Goal: Information Seeking & Learning: Learn about a topic

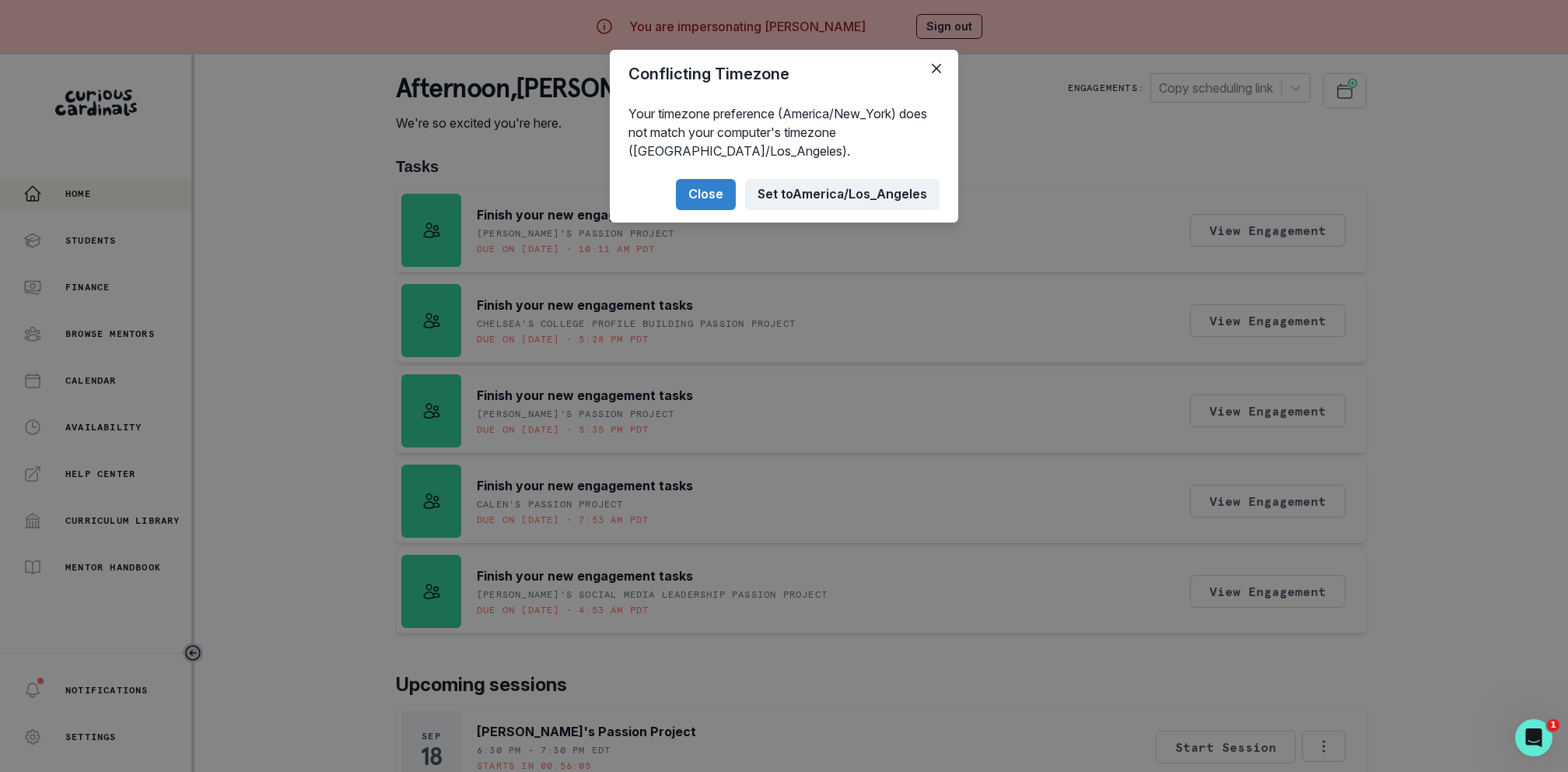
click at [784, 204] on button "Set to [GEOGRAPHIC_DATA]/Los_Angeles" at bounding box center [842, 194] width 194 height 31
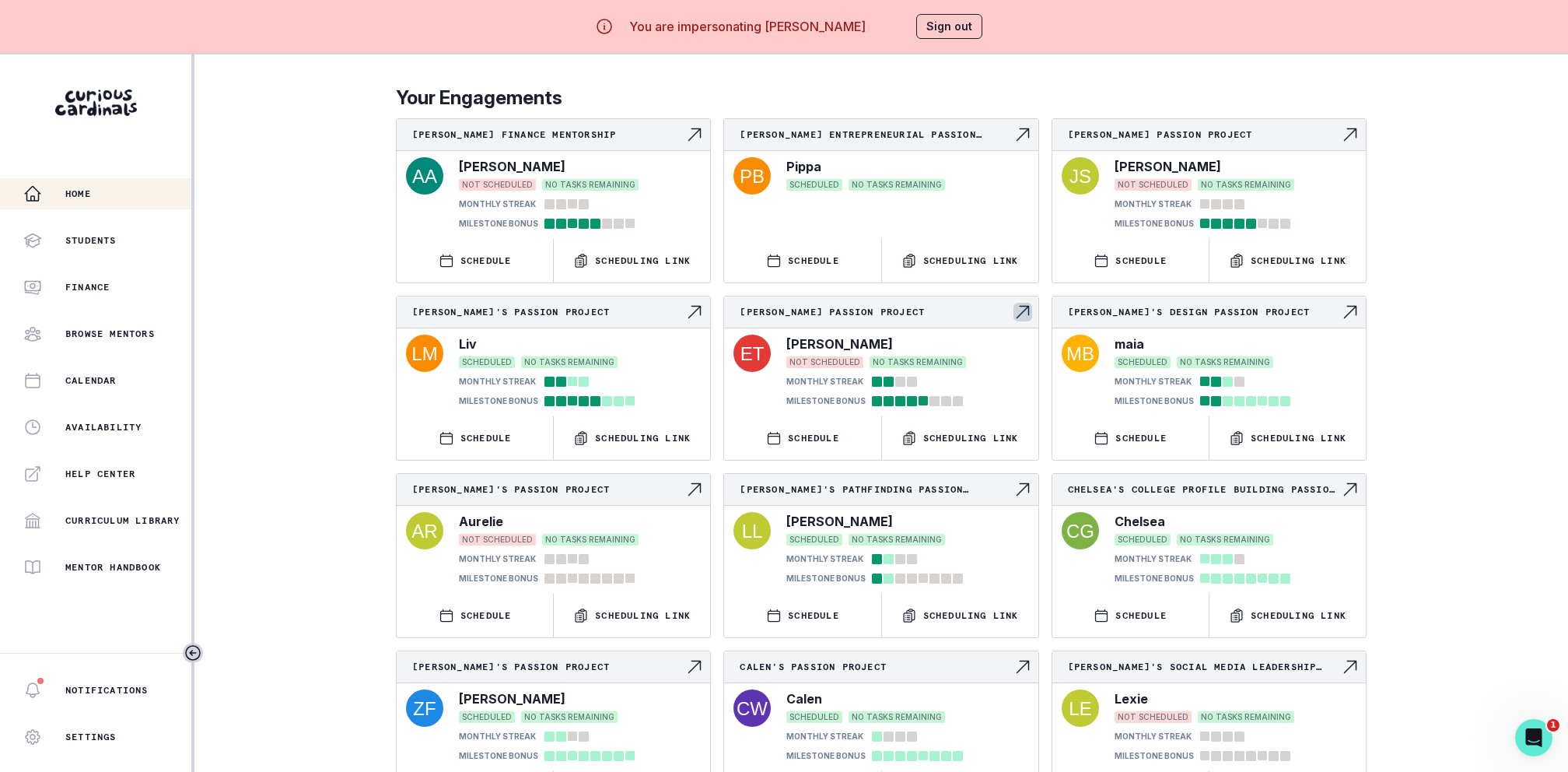
scroll to position [54, 0]
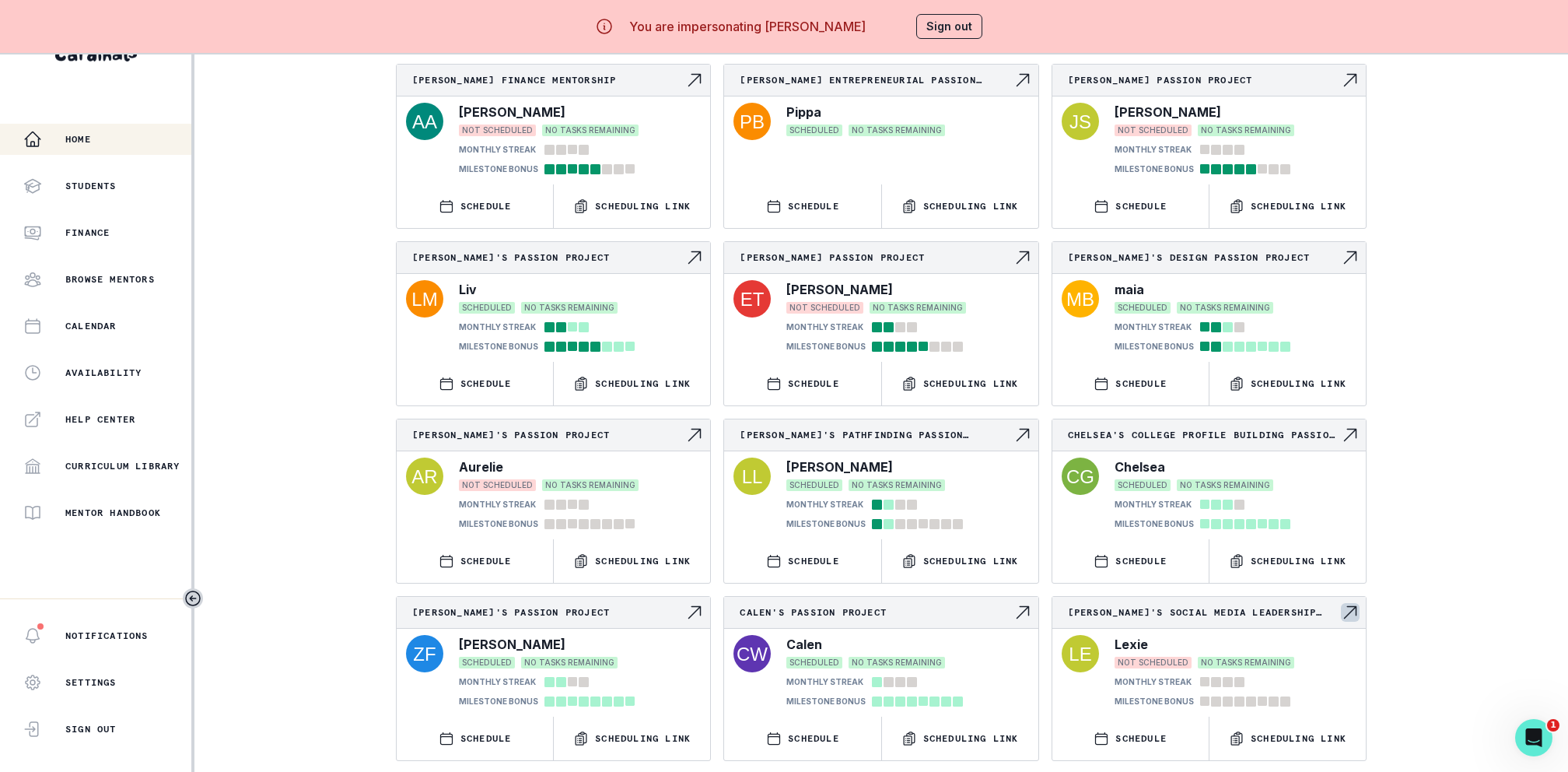
click at [1215, 607] on p "[PERSON_NAME]'s Social Media Leadership Passion Project" at bounding box center [1205, 613] width 273 height 13
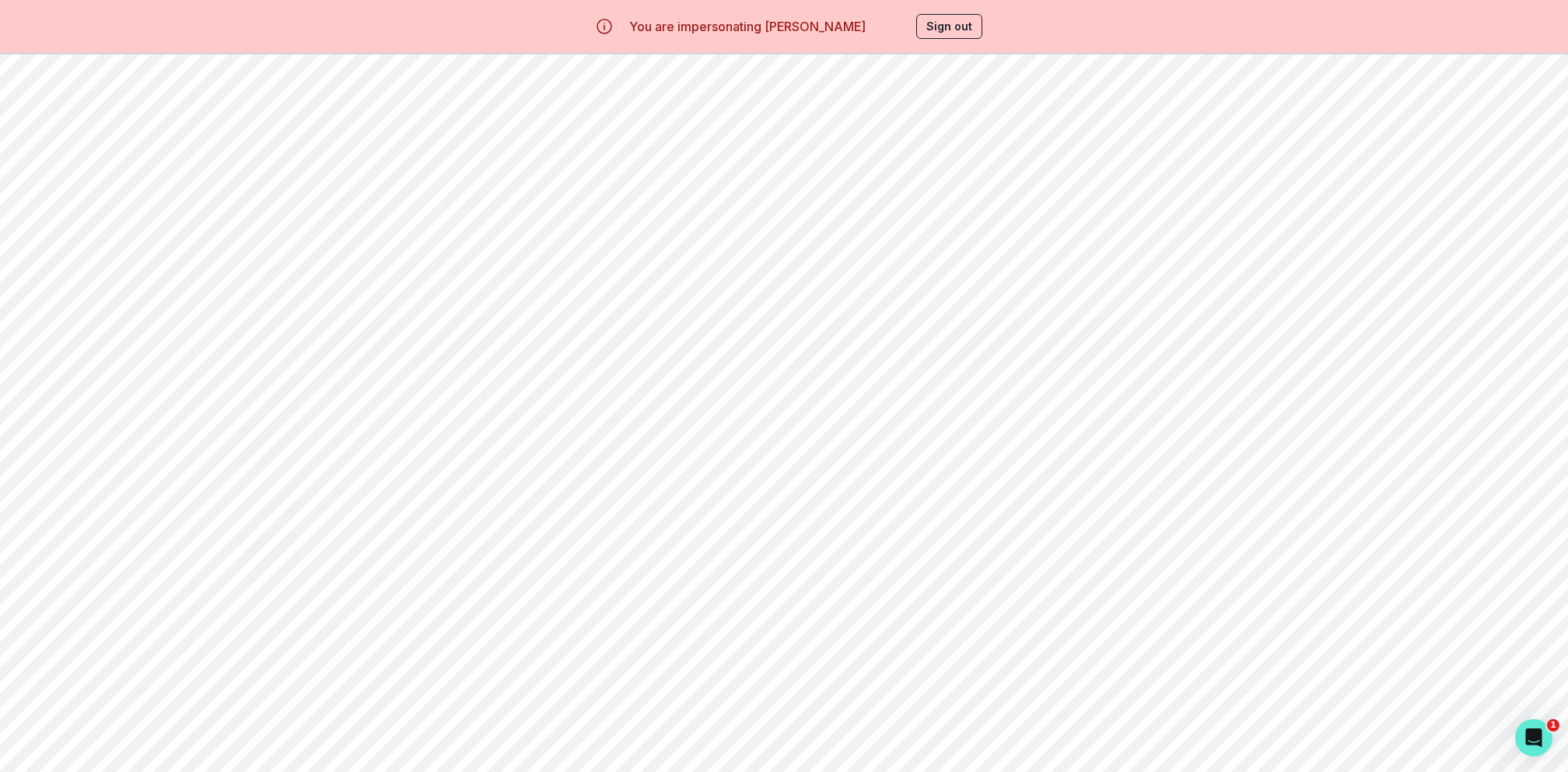
scroll to position [54, 0]
click at [953, 20] on button "Sign out" at bounding box center [949, 26] width 66 height 25
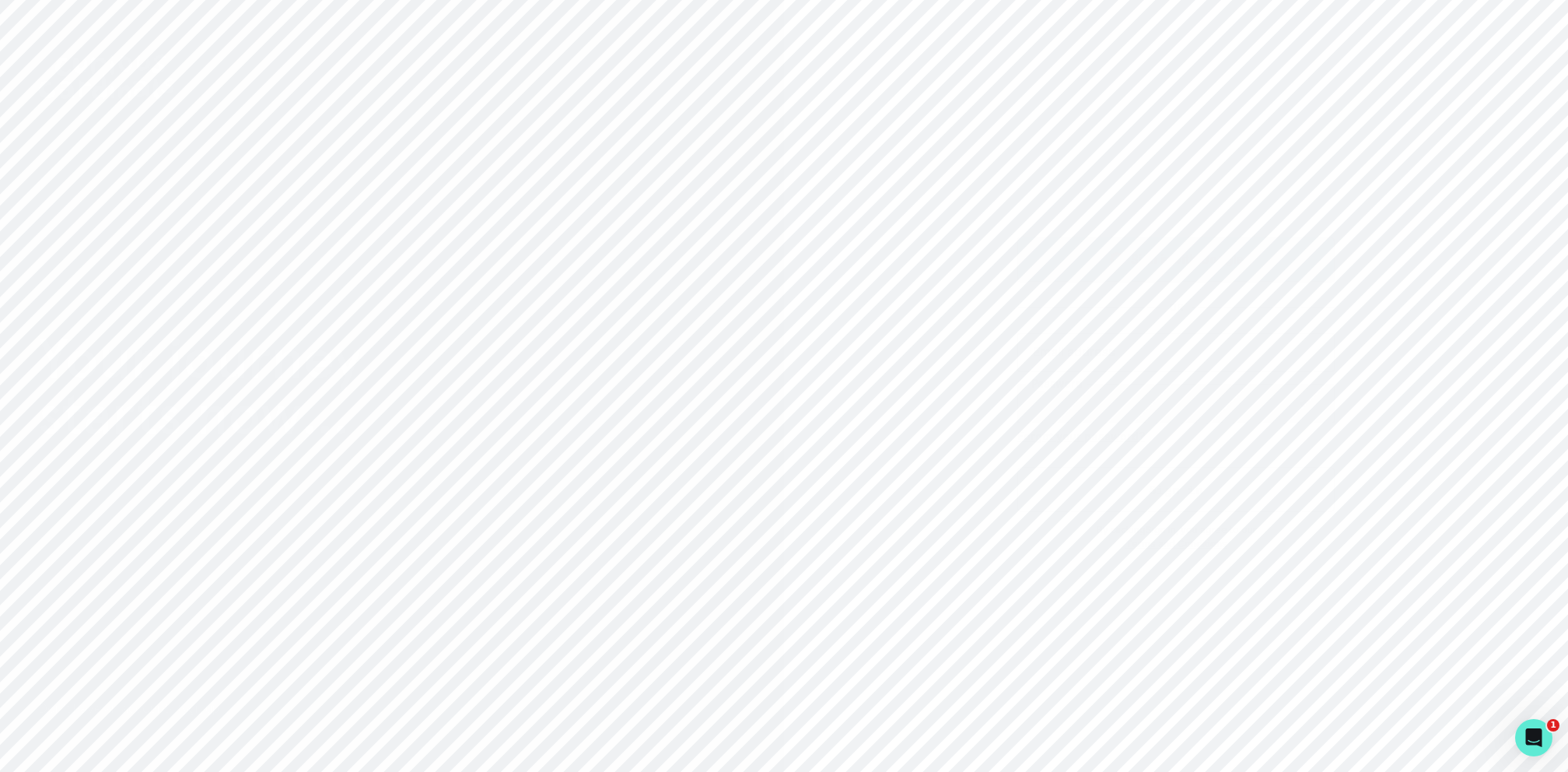
click at [1115, 249] on button "Sign in with Google" at bounding box center [1176, 259] width 317 height 45
